Goal: Information Seeking & Learning: Learn about a topic

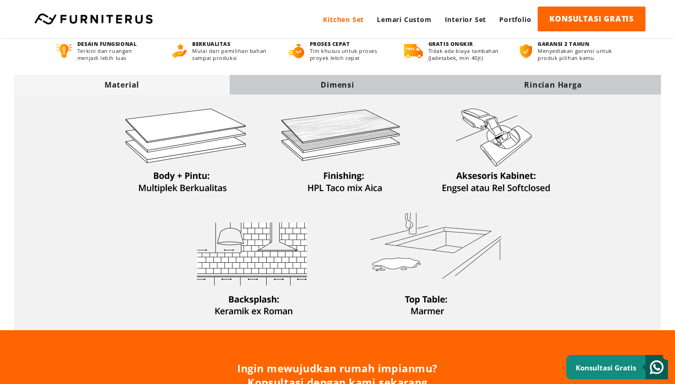
scroll to position [317, 0]
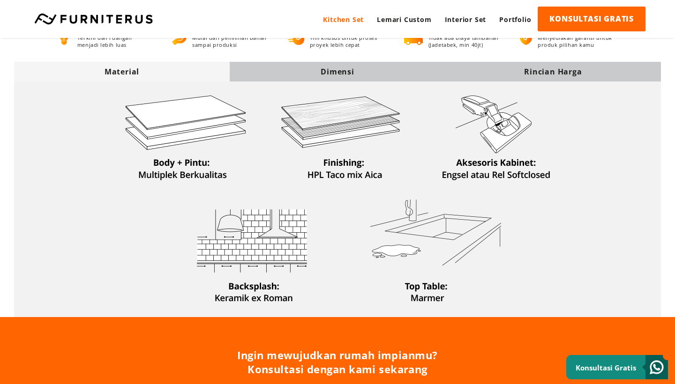
click at [391, 73] on div "Dimensi" at bounding box center [338, 72] width 216 height 10
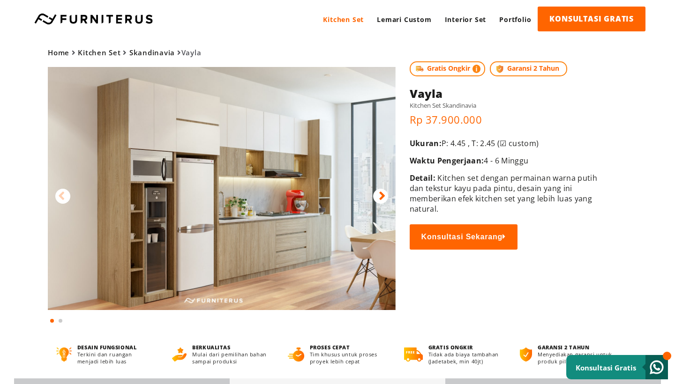
scroll to position [0, 0]
drag, startPoint x: 411, startPoint y: 95, endPoint x: 449, endPoint y: 94, distance: 38.0
click at [449, 94] on h1 "Vayla" at bounding box center [510, 93] width 203 height 15
copy h1 "Vayla"
click at [378, 198] on div at bounding box center [380, 196] width 15 height 15
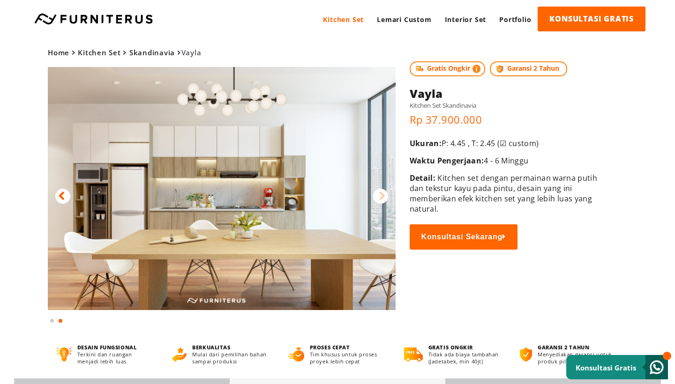
click at [63, 195] on icon at bounding box center [61, 196] width 7 height 14
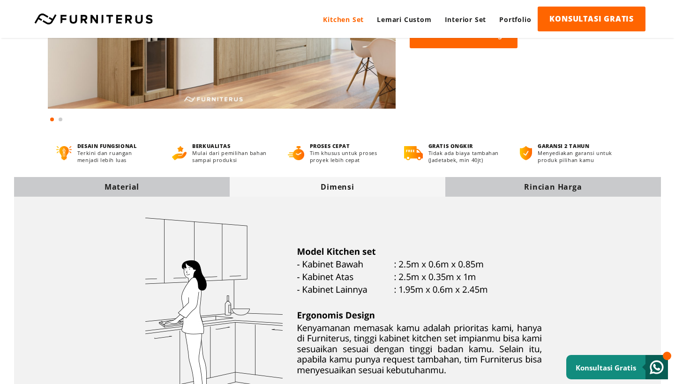
scroll to position [203, 0]
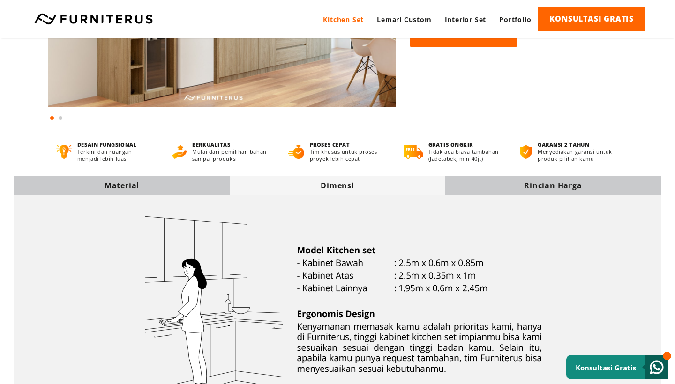
click at [493, 191] on div "Rincian Harga" at bounding box center [553, 185] width 216 height 10
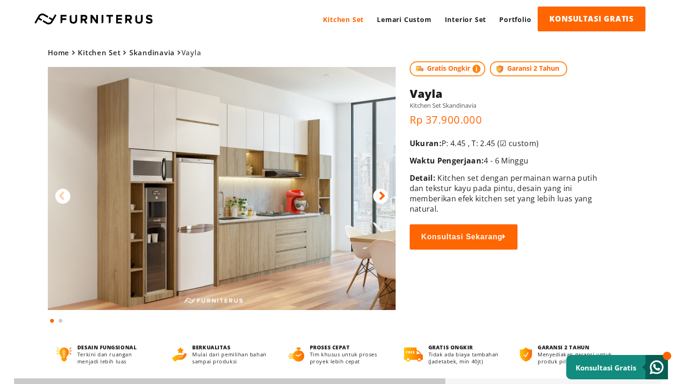
scroll to position [0, 0]
click at [148, 52] on link "Skandinavia" at bounding box center [151, 52] width 45 height 9
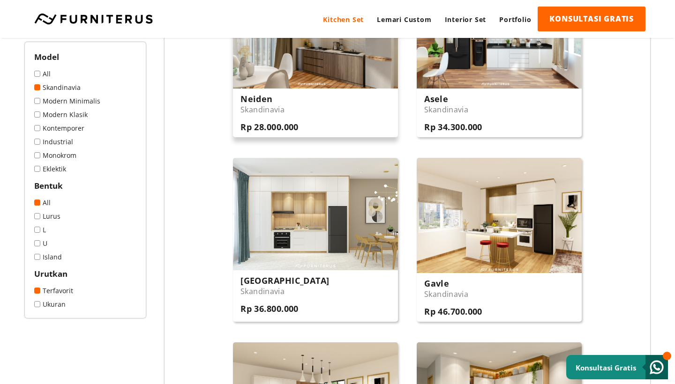
scroll to position [475, 0]
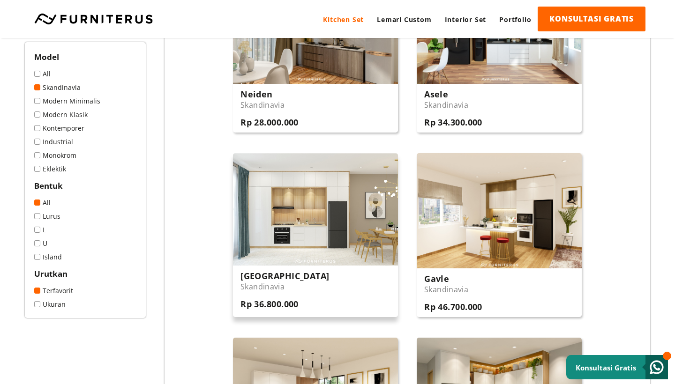
click at [317, 234] on img at bounding box center [315, 209] width 165 height 113
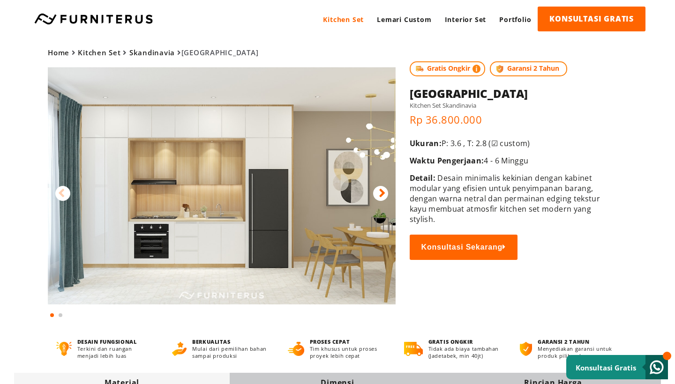
click at [381, 192] on icon at bounding box center [382, 193] width 7 height 14
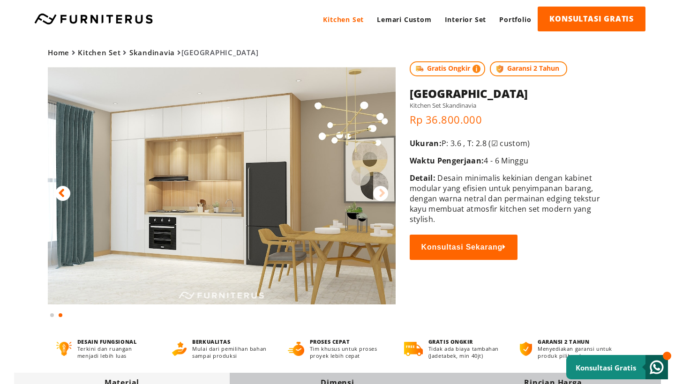
click at [58, 194] on div at bounding box center [62, 193] width 15 height 15
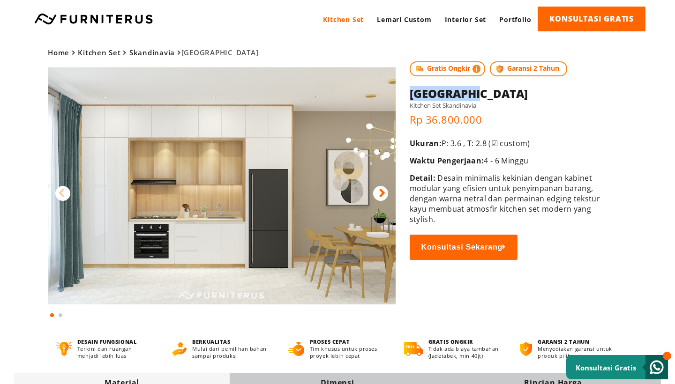
drag, startPoint x: 410, startPoint y: 95, endPoint x: 490, endPoint y: 94, distance: 79.2
click at [490, 94] on h1 "[GEOGRAPHIC_DATA]" at bounding box center [510, 93] width 203 height 15
copy h1 "[GEOGRAPHIC_DATA]"
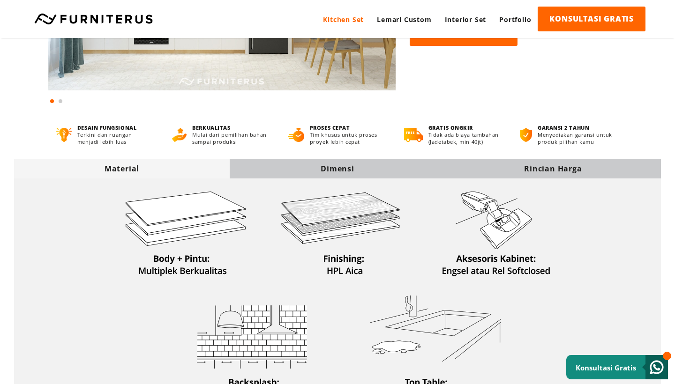
scroll to position [217, 0]
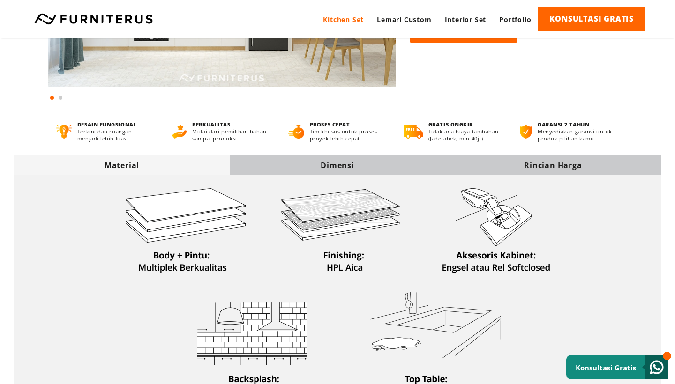
click at [99, 1] on div "Kitchen Set Lemari Custom Interior Set Portfolio KONSULTASI GRATIS Kitchen Set …" at bounding box center [337, 19] width 675 height 38
